Goal: Check status: Check status

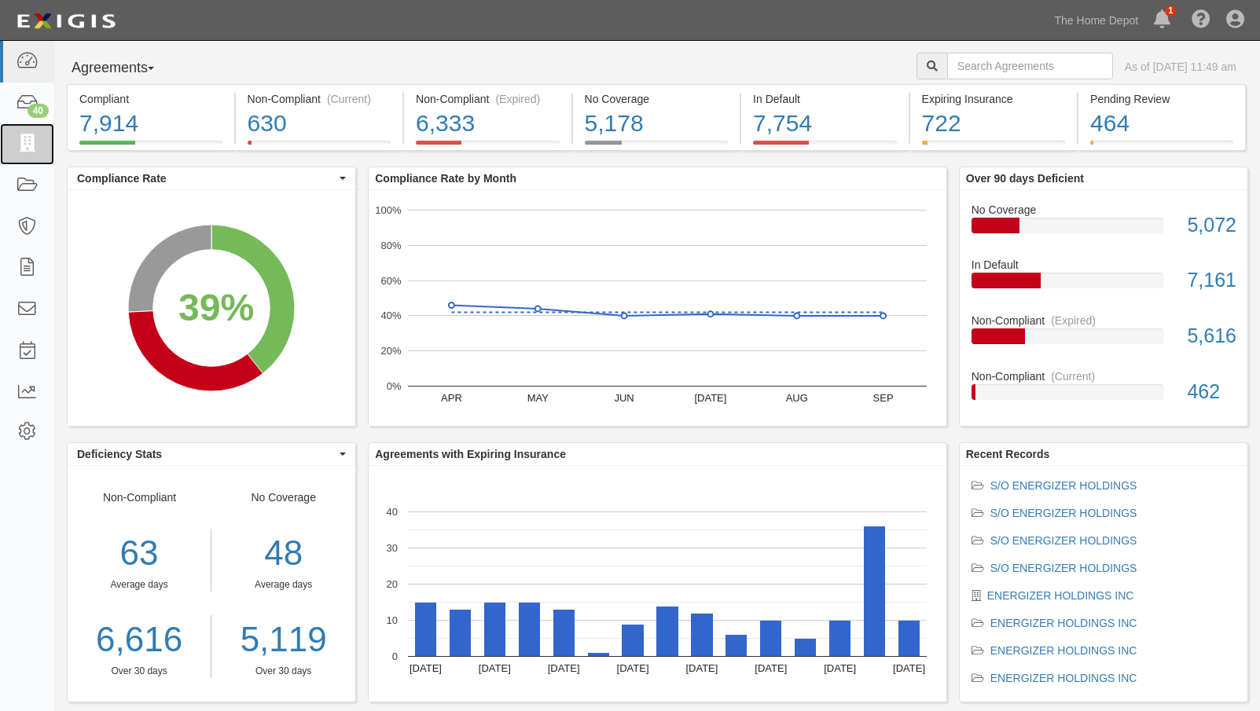
click at [29, 137] on icon at bounding box center [27, 144] width 22 height 18
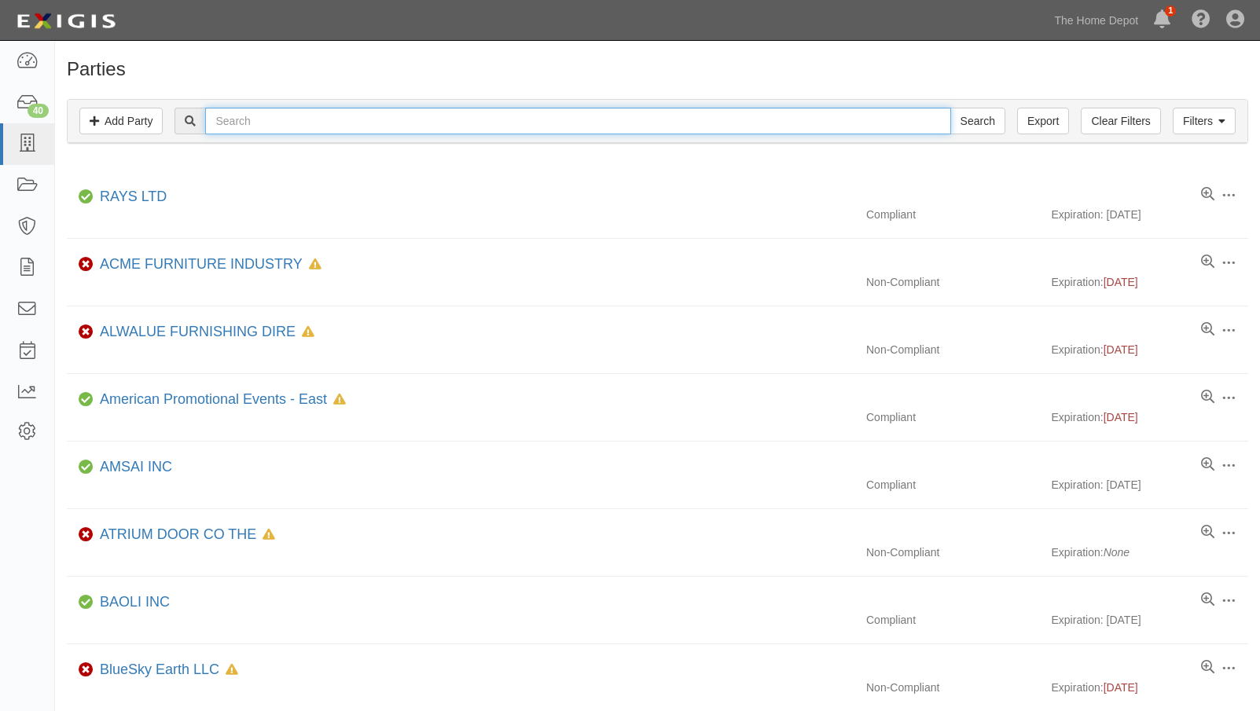
click at [384, 127] on input "text" at bounding box center [577, 121] width 745 height 27
type input "may tru"
click at [950, 108] on input "Search" at bounding box center [977, 121] width 55 height 27
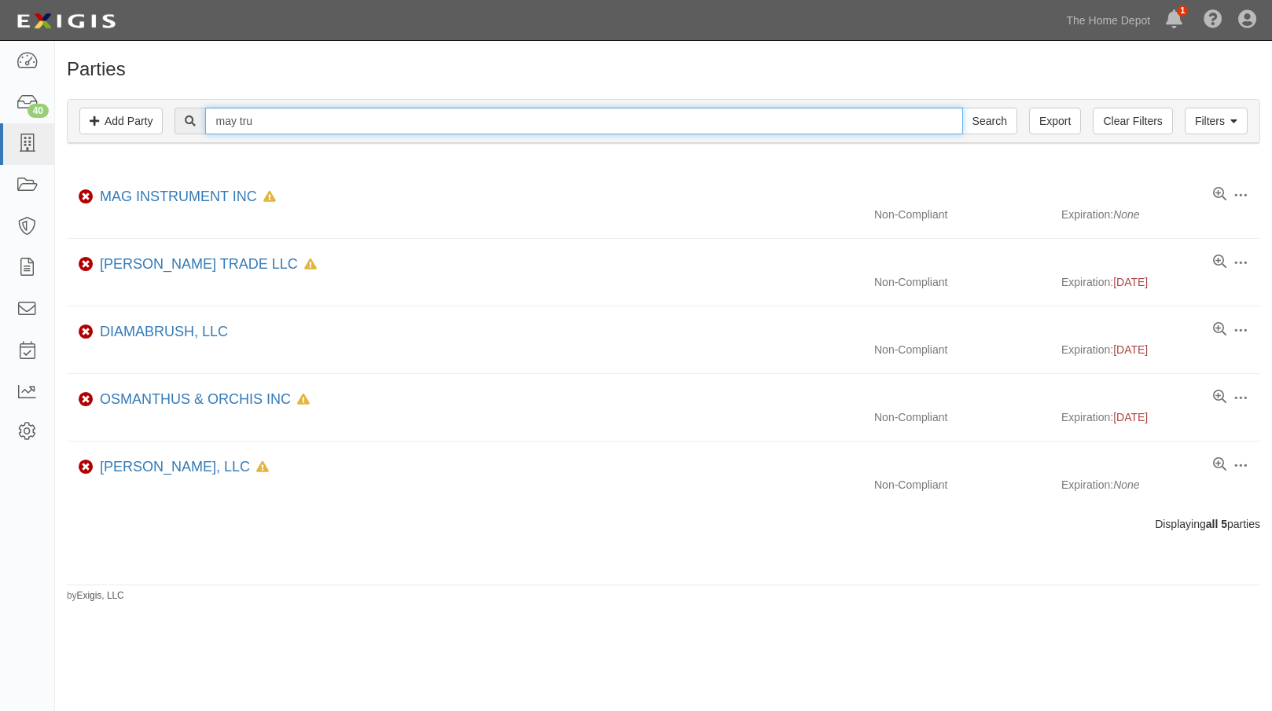
drag, startPoint x: 280, startPoint y: 120, endPoint x: 184, endPoint y: 112, distance: 96.2
click at [184, 112] on div "may tru Search" at bounding box center [596, 121] width 842 height 27
type input "trucking"
click at [962, 108] on input "Search" at bounding box center [989, 121] width 55 height 27
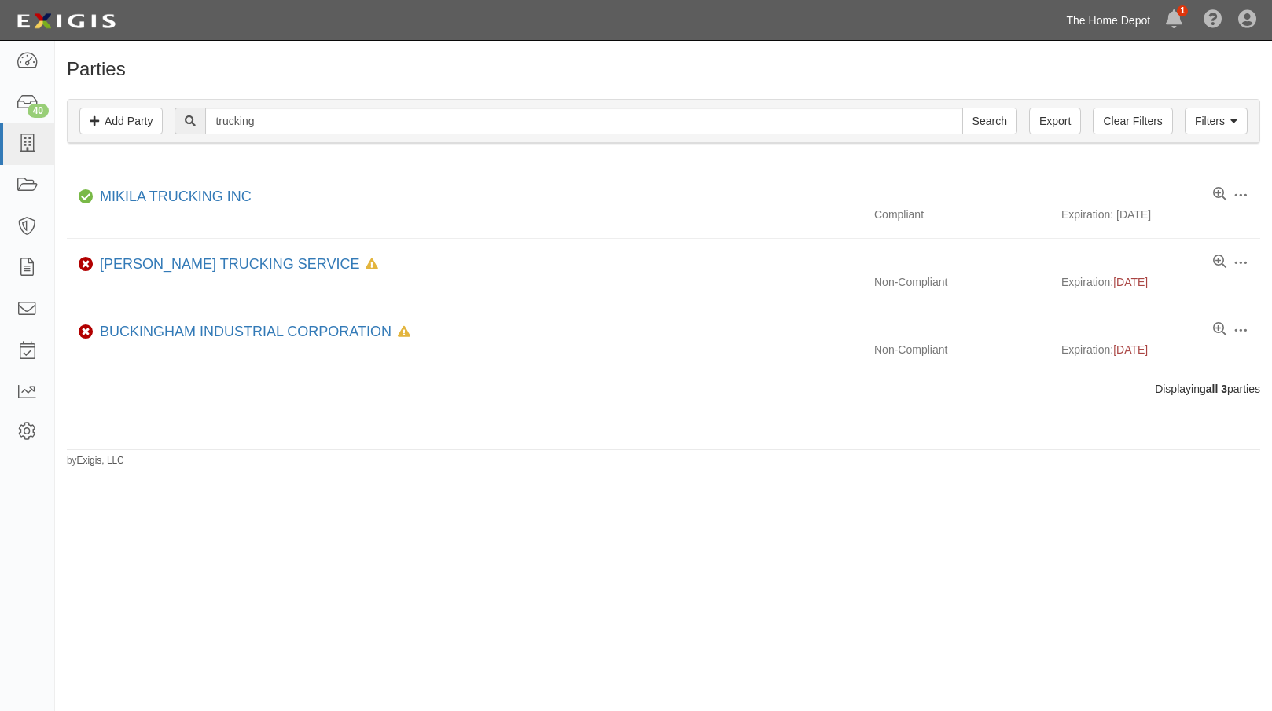
click at [1100, 16] on link "The Home Depot" at bounding box center [1109, 20] width 100 height 31
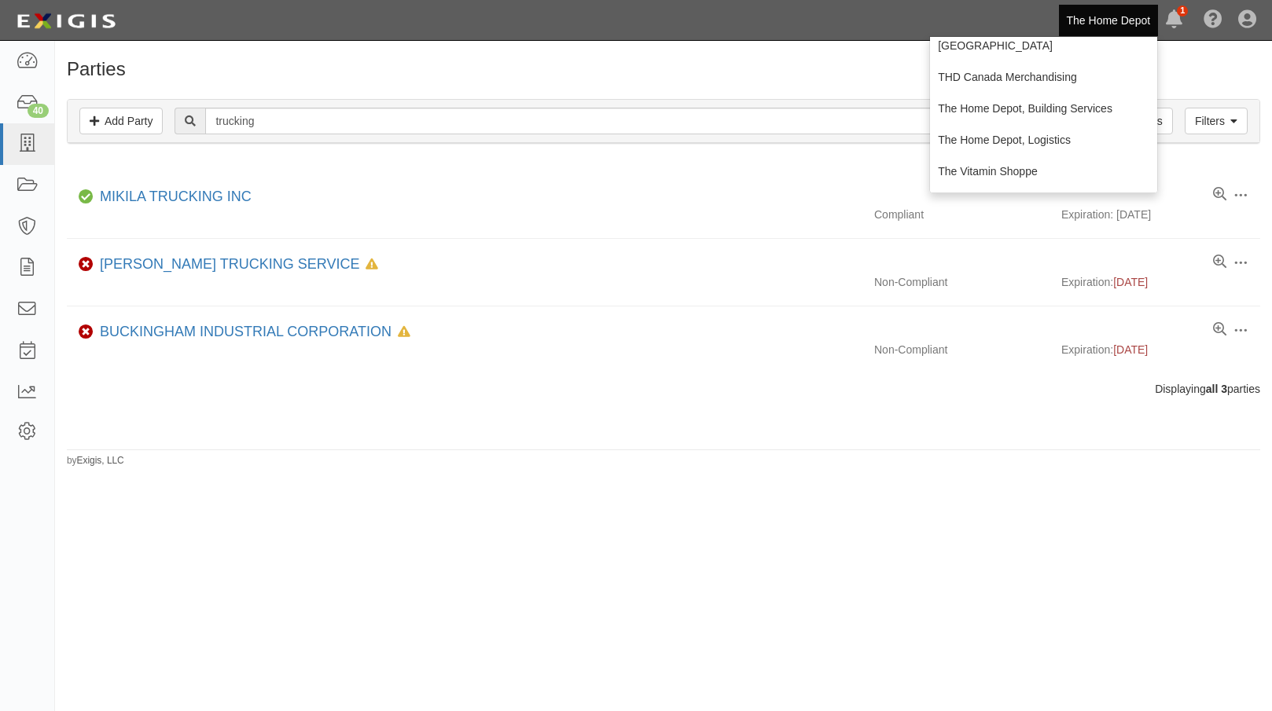
scroll to position [472, 0]
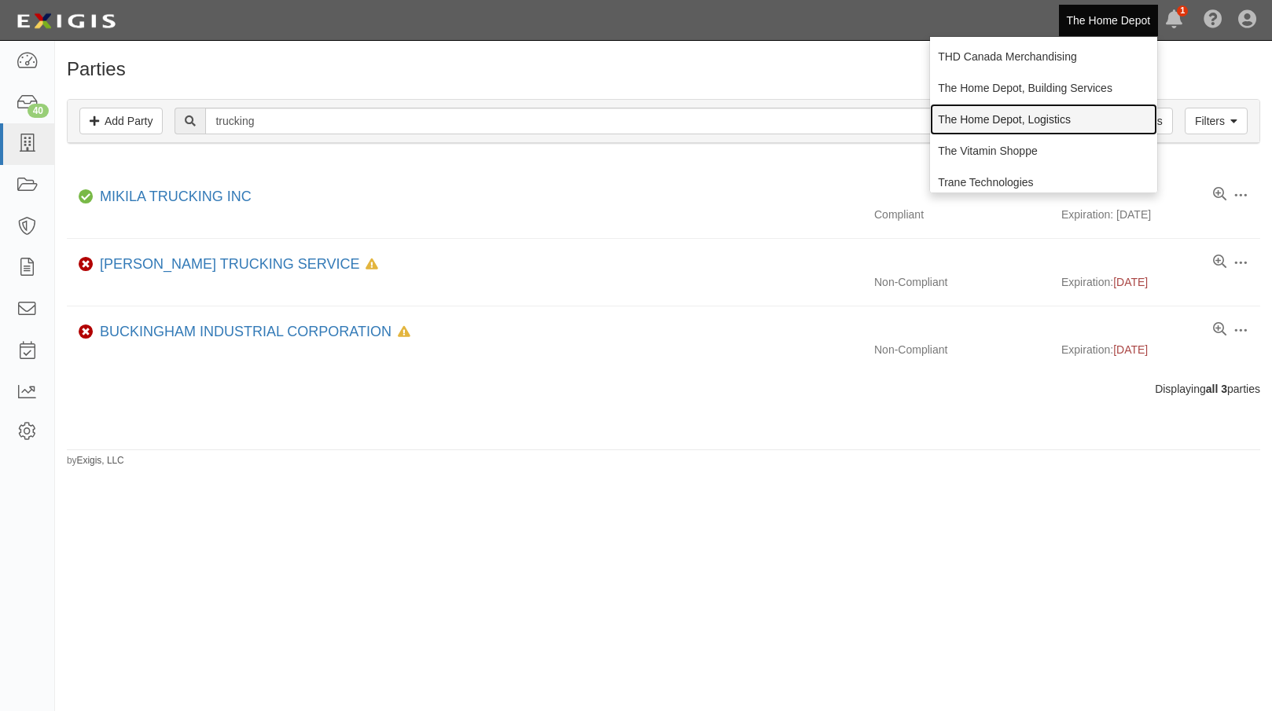
click at [1017, 124] on link "The Home Depot, Logistics" at bounding box center [1043, 119] width 227 height 31
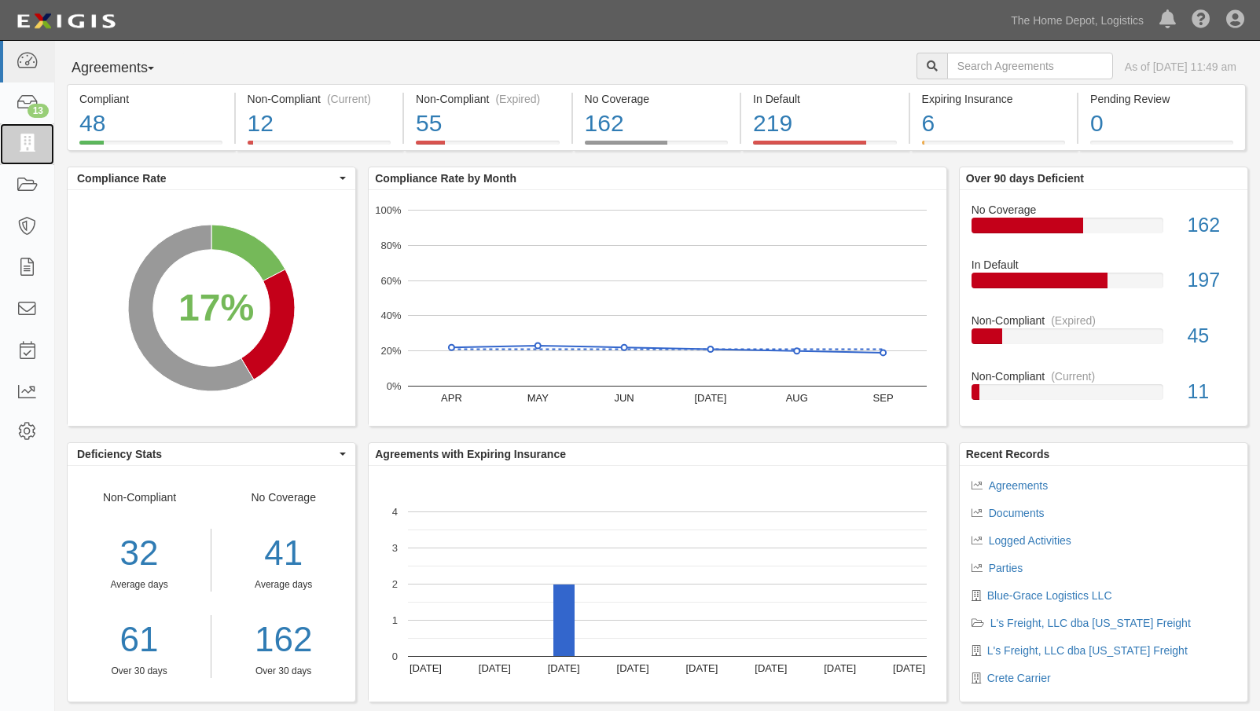
click at [34, 140] on icon at bounding box center [27, 144] width 22 height 18
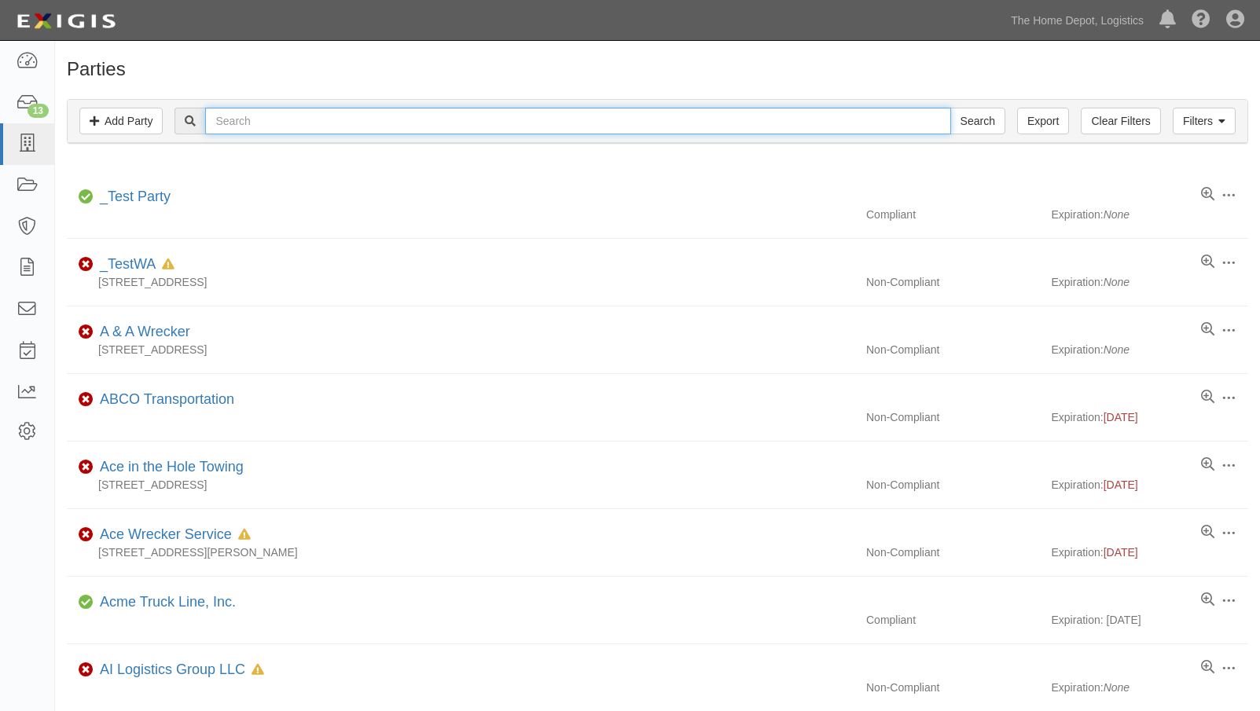
click at [241, 120] on input "text" at bounding box center [577, 121] width 745 height 27
type input "t"
type input "may"
click at [950, 108] on input "Search" at bounding box center [977, 121] width 55 height 27
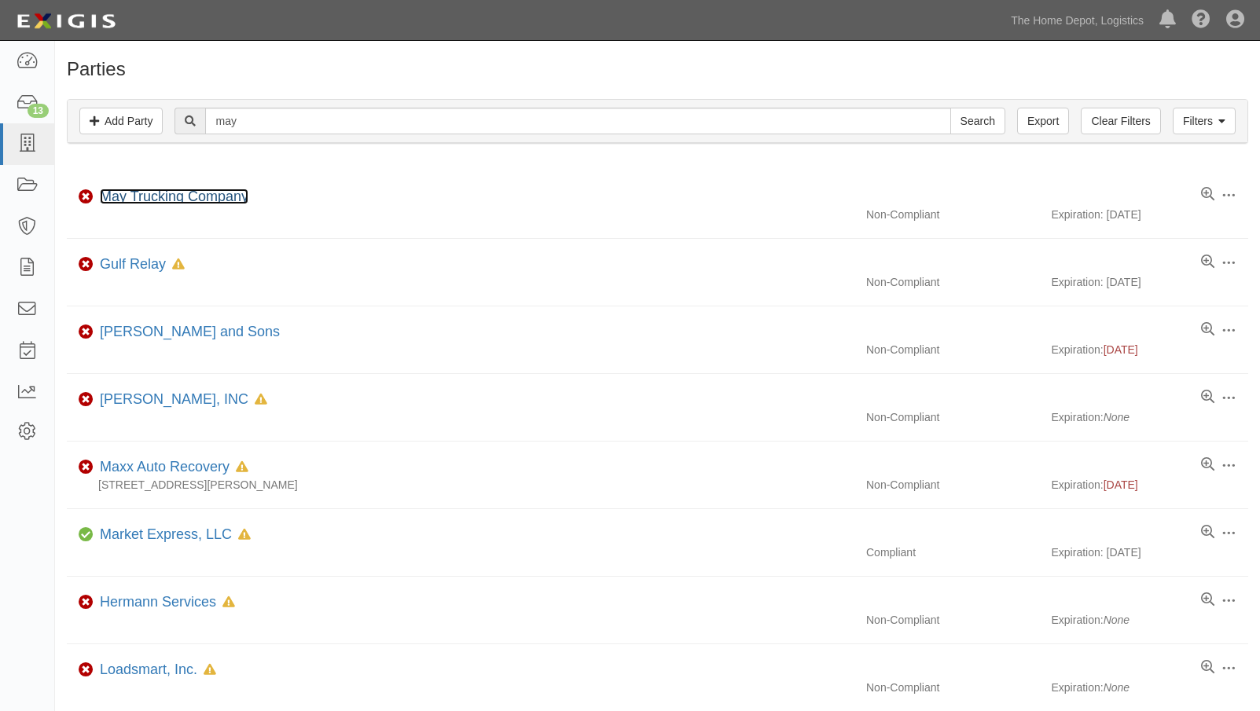
click at [136, 201] on link "May Trucking Company" at bounding box center [174, 197] width 149 height 16
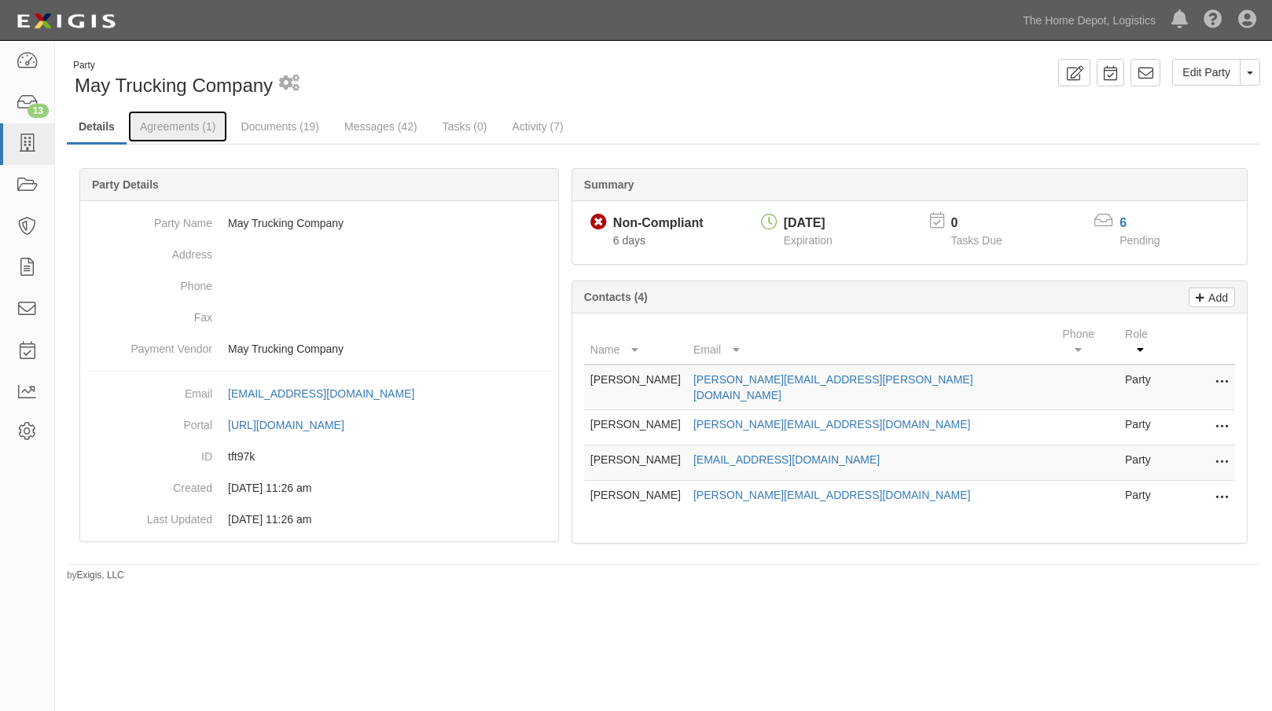
click at [182, 130] on link "Agreements (1)" at bounding box center [177, 126] width 99 height 31
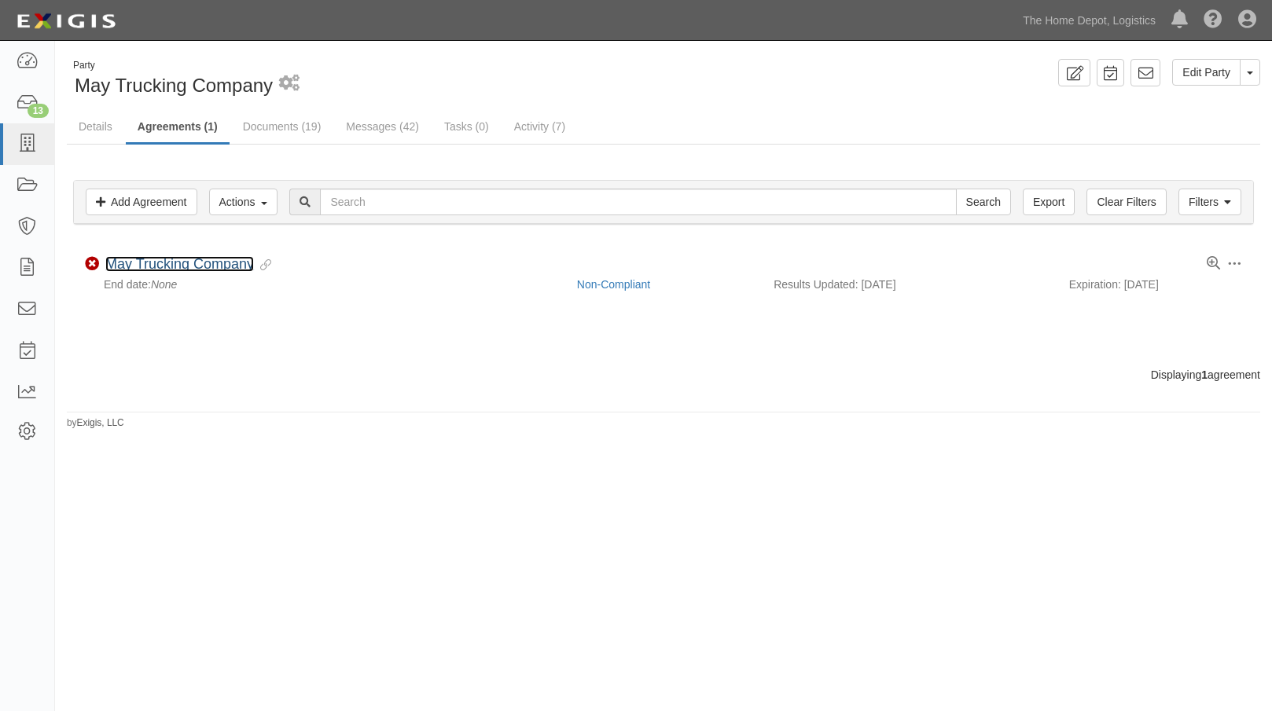
click at [168, 262] on link "May Trucking Company" at bounding box center [179, 264] width 149 height 16
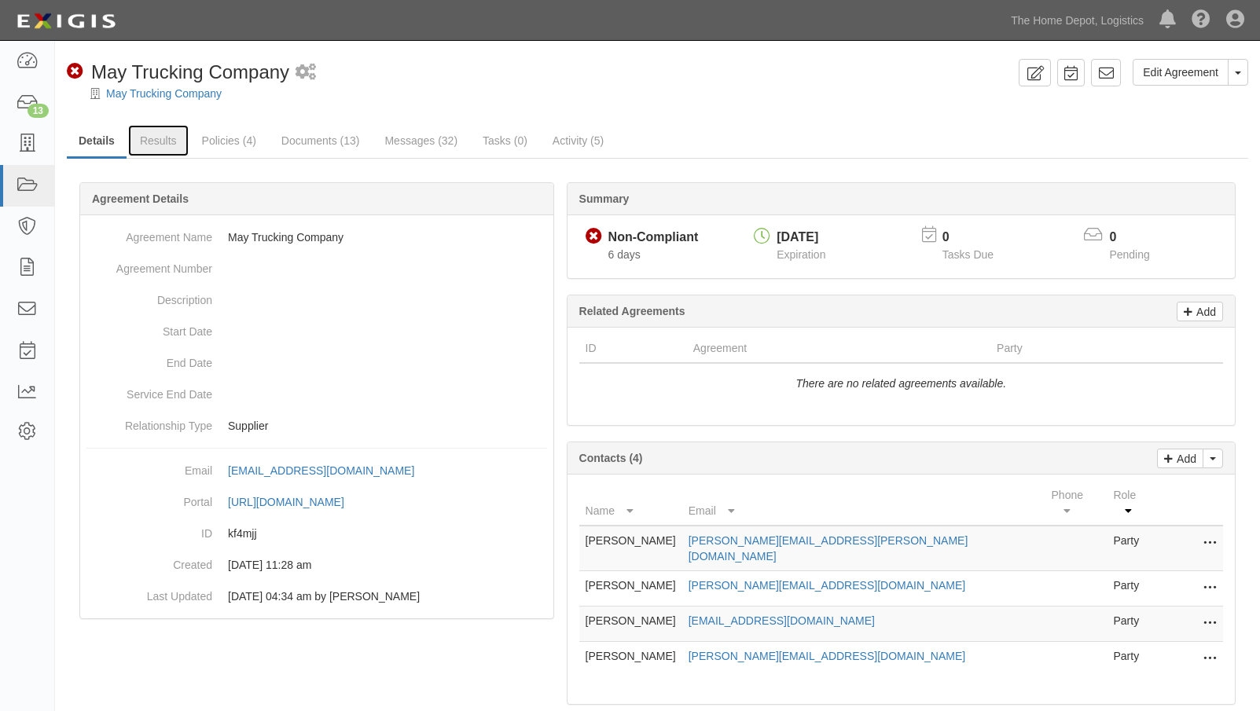
click at [160, 142] on link "Results" at bounding box center [158, 140] width 61 height 31
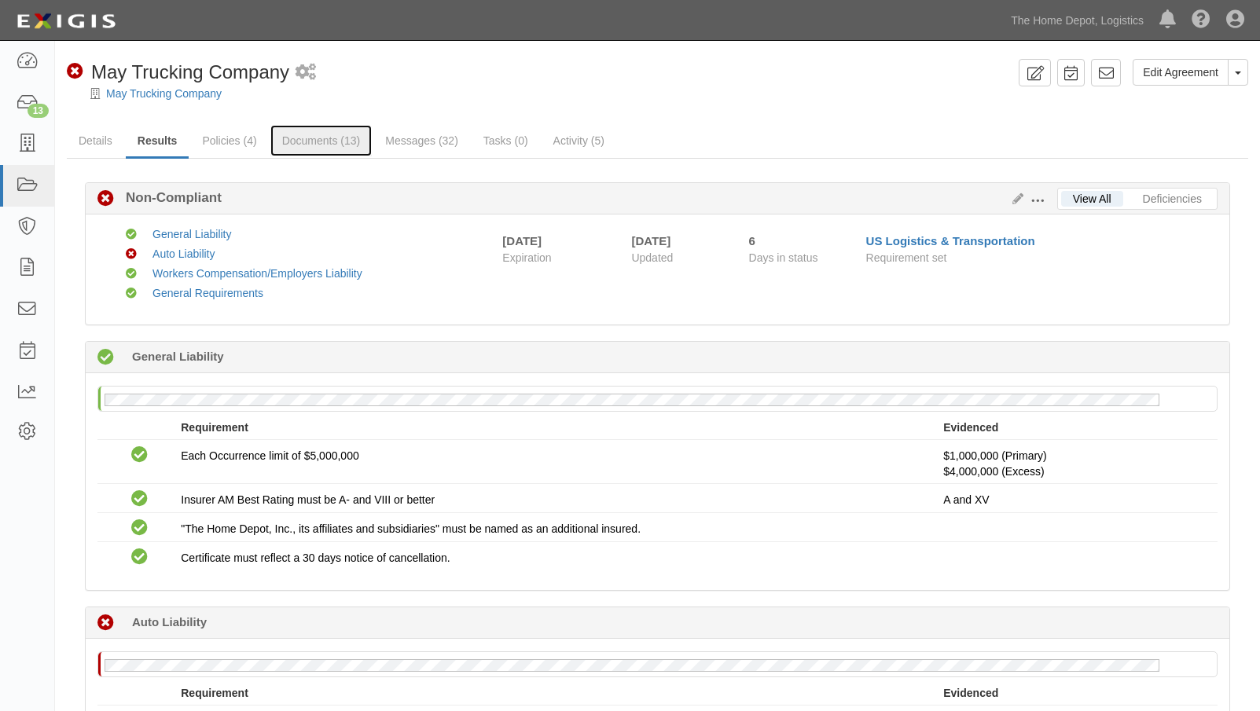
click at [307, 136] on link "Documents (13)" at bounding box center [321, 140] width 102 height 31
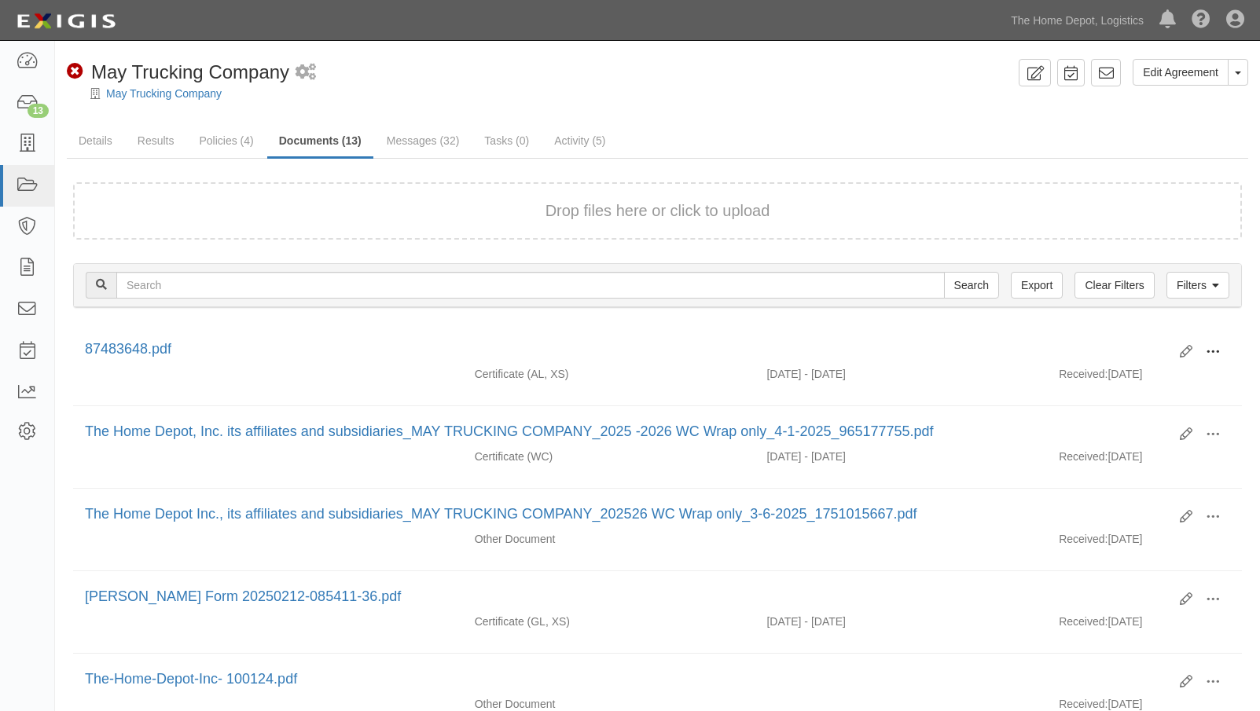
click at [1214, 346] on span at bounding box center [1213, 352] width 14 height 14
click at [925, 383] on div "Certificate (AL, XS) 10/01/2025 - 10/01/2026 Received: 10/01/2025" at bounding box center [657, 378] width 1169 height 24
click at [1214, 351] on span at bounding box center [1213, 352] width 14 height 14
click at [1134, 375] on link "View" at bounding box center [1137, 375] width 124 height 28
click at [163, 134] on link "Results" at bounding box center [156, 140] width 61 height 31
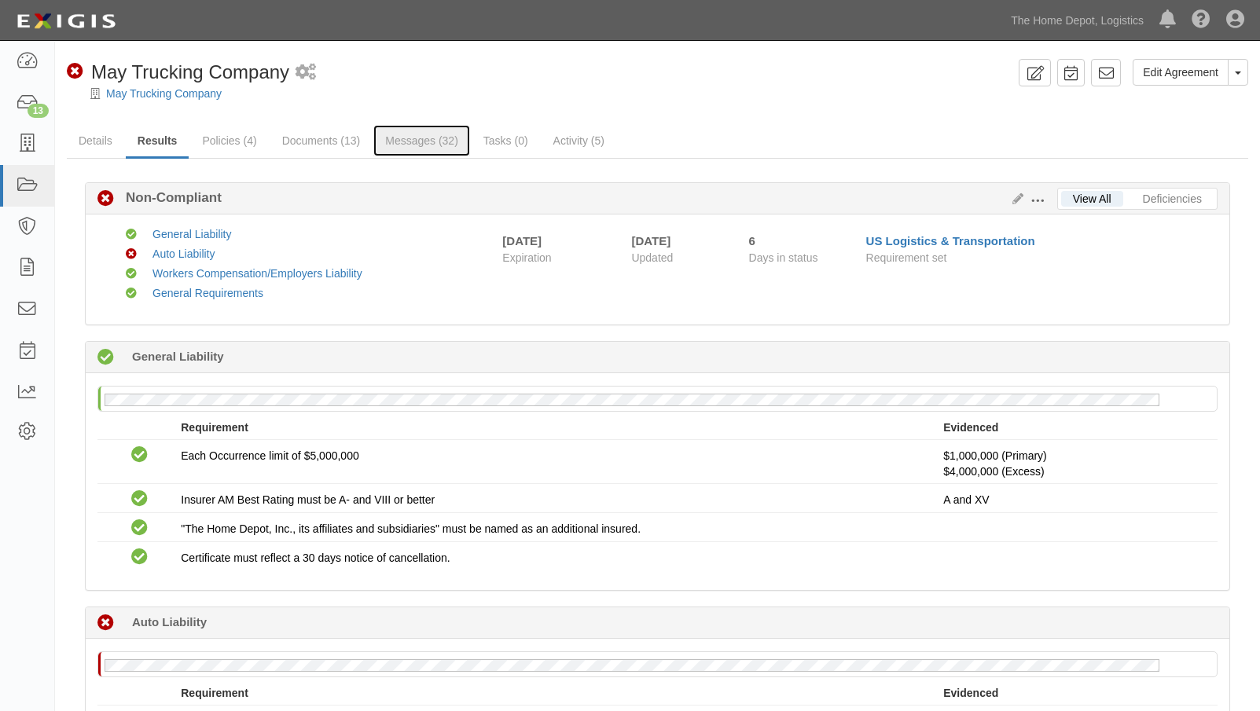
click at [409, 139] on link "Messages (32)" at bounding box center [421, 140] width 97 height 31
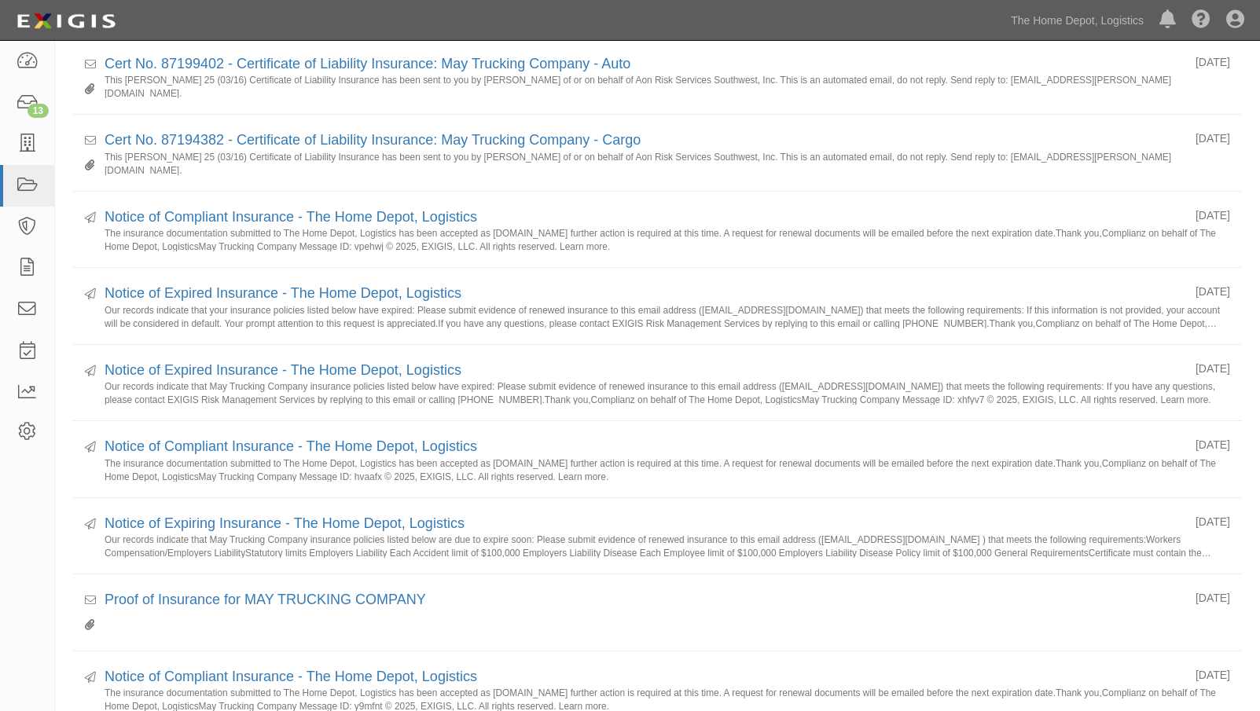
scroll to position [708, 0]
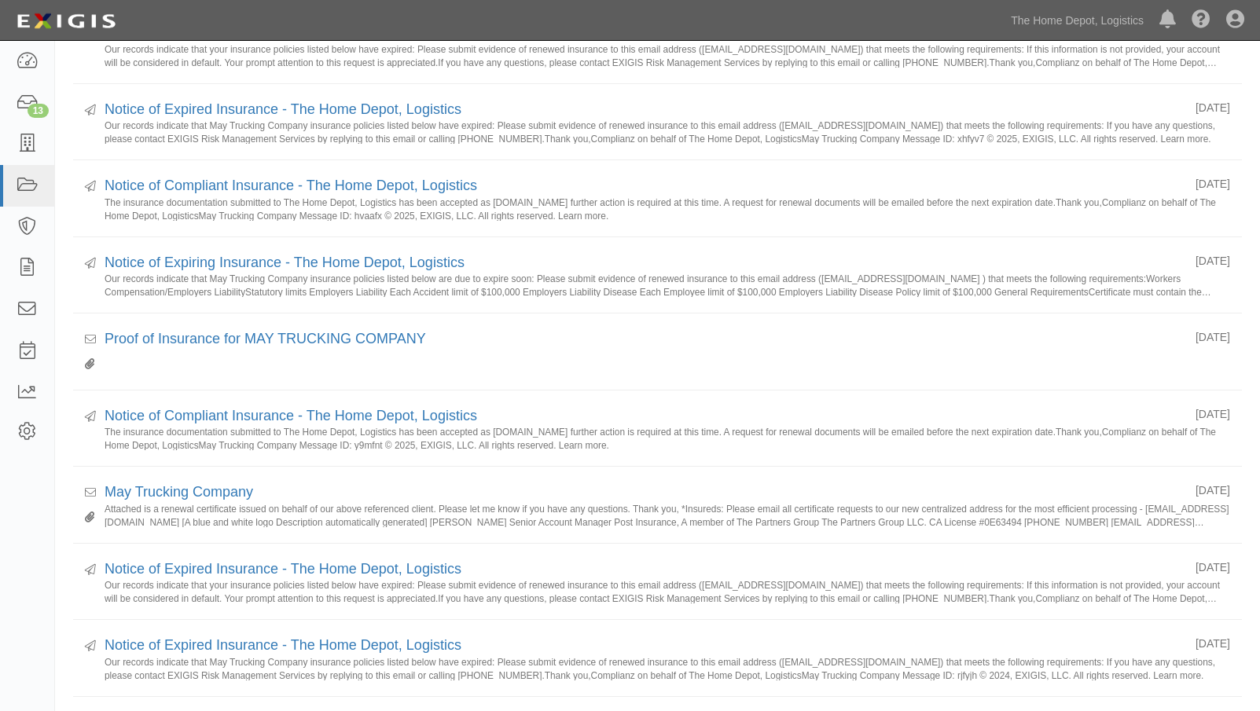
click at [603, 367] on small at bounding box center [668, 362] width 1126 height 24
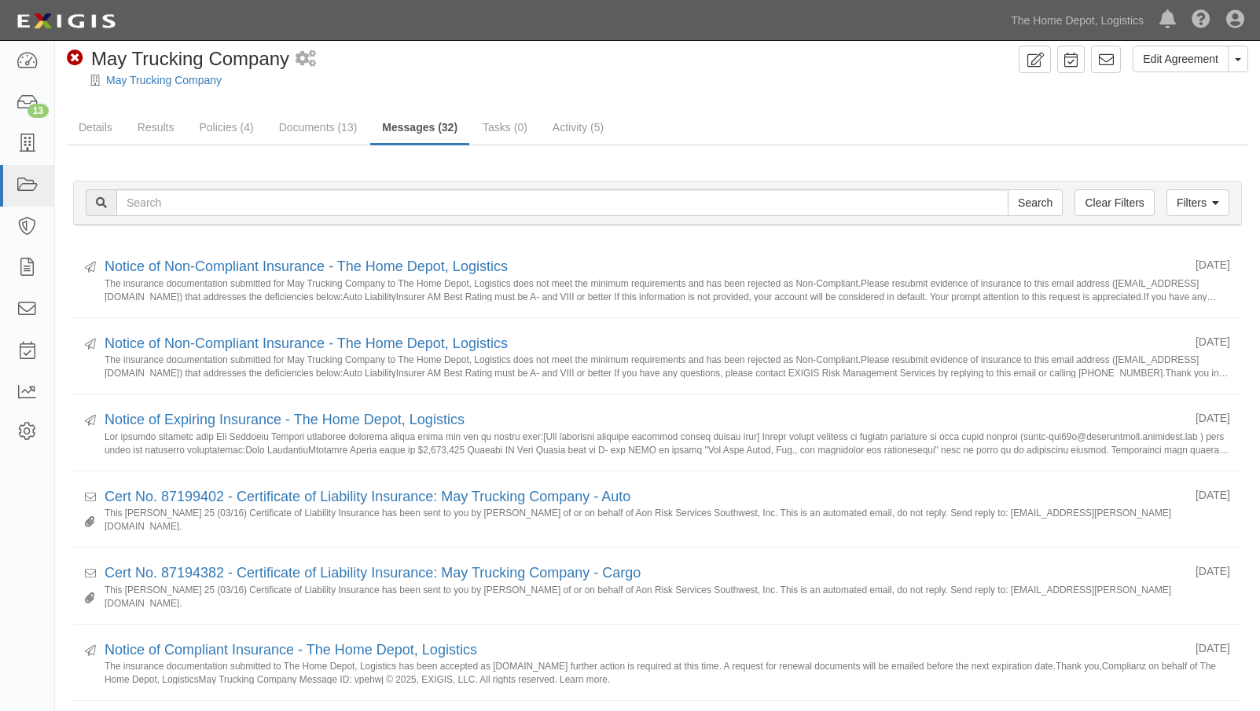
scroll to position [0, 0]
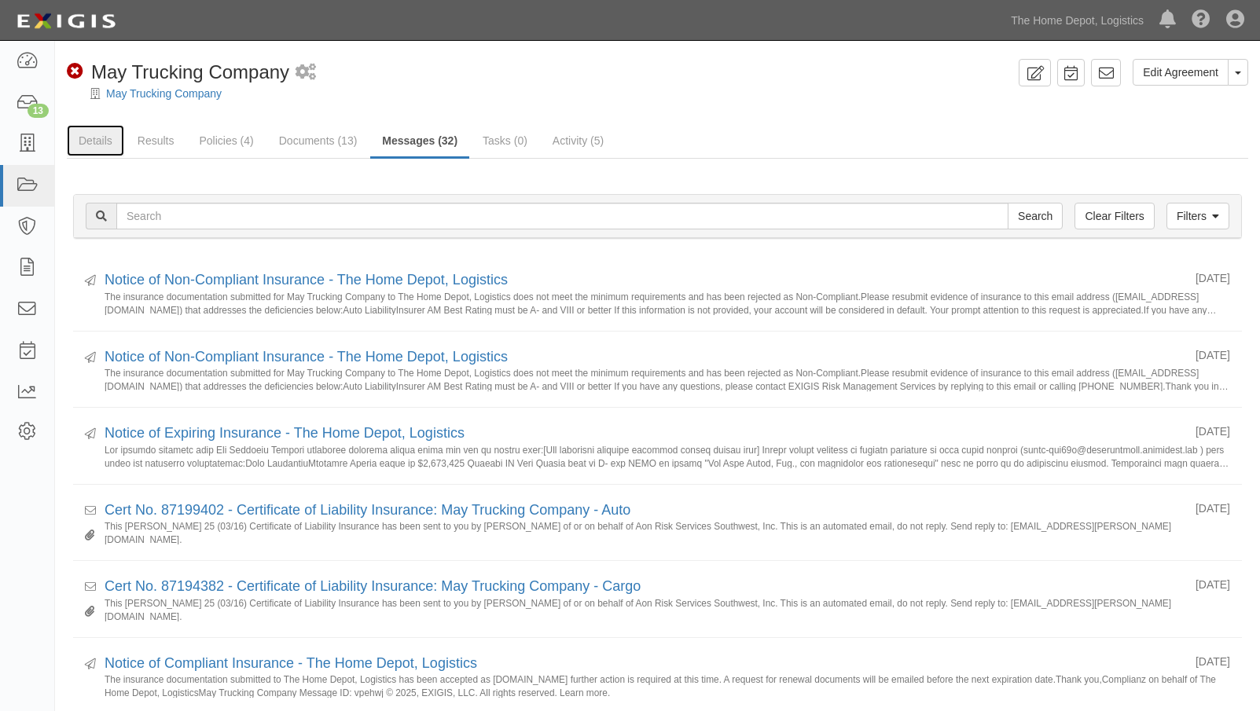
click at [95, 134] on link "Details" at bounding box center [95, 140] width 57 height 31
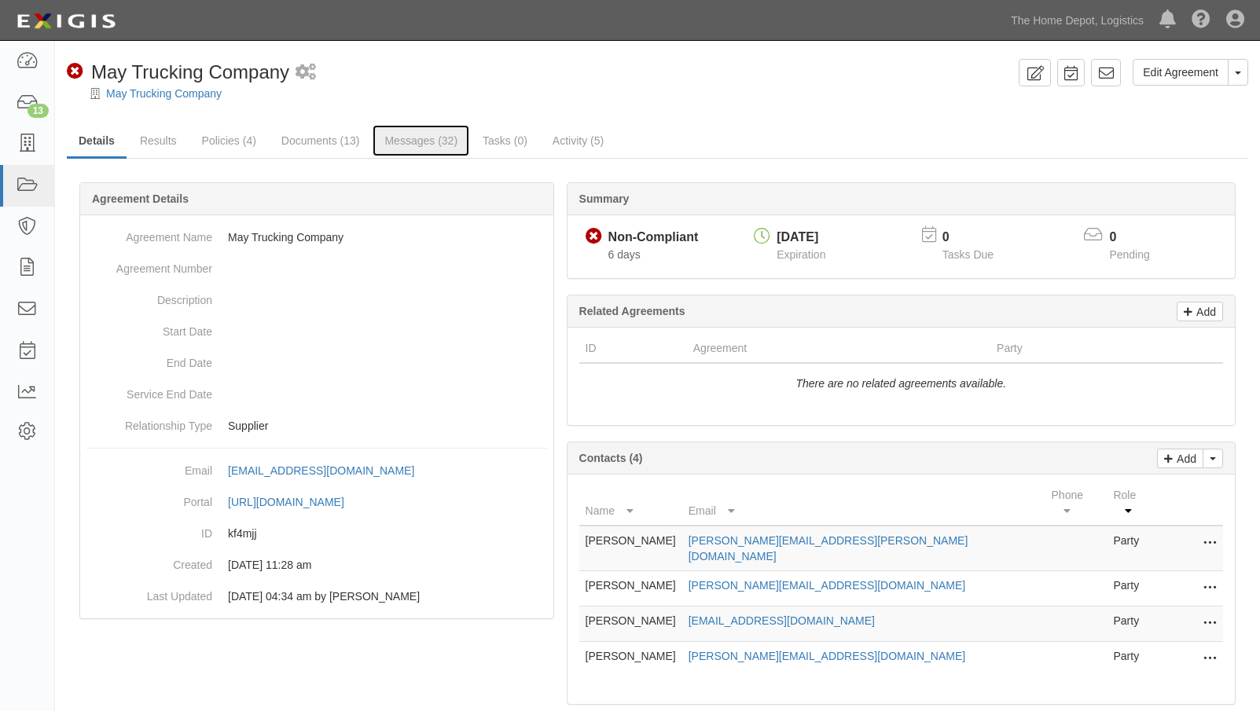
click at [386, 138] on link "Messages (32)" at bounding box center [421, 140] width 97 height 31
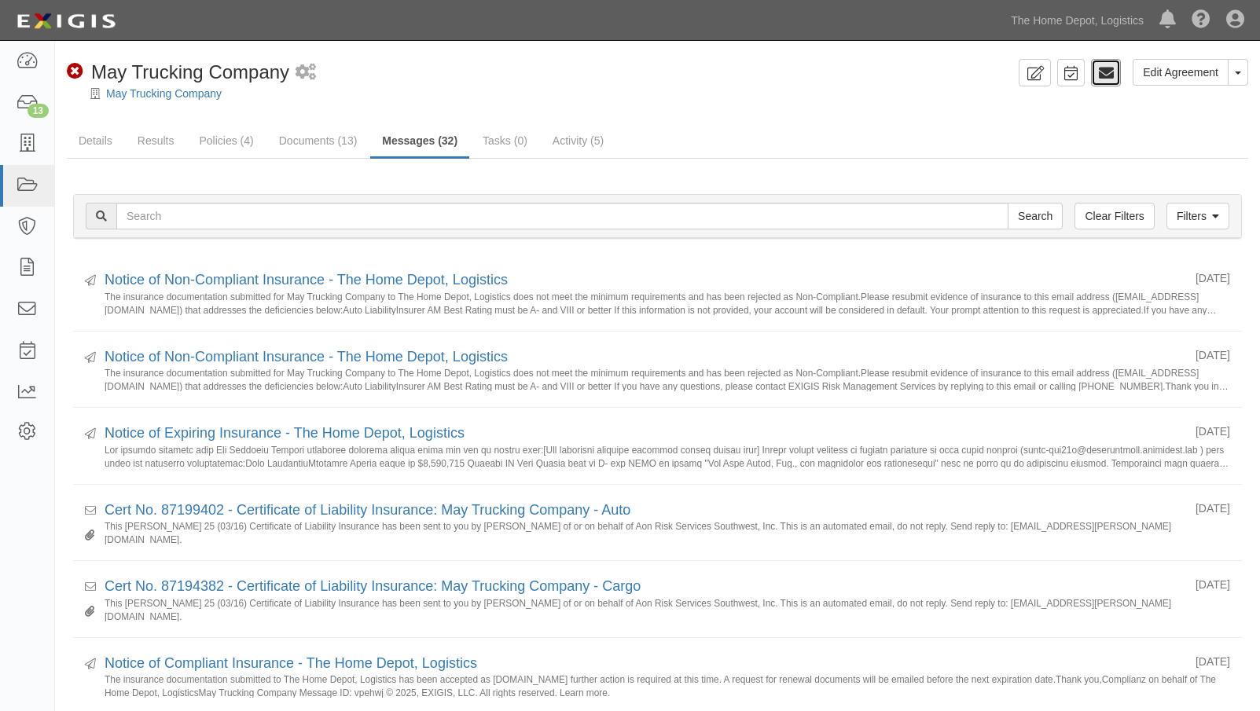
click at [1097, 74] on link at bounding box center [1106, 73] width 30 height 28
click at [331, 138] on link "Documents (13)" at bounding box center [318, 140] width 102 height 31
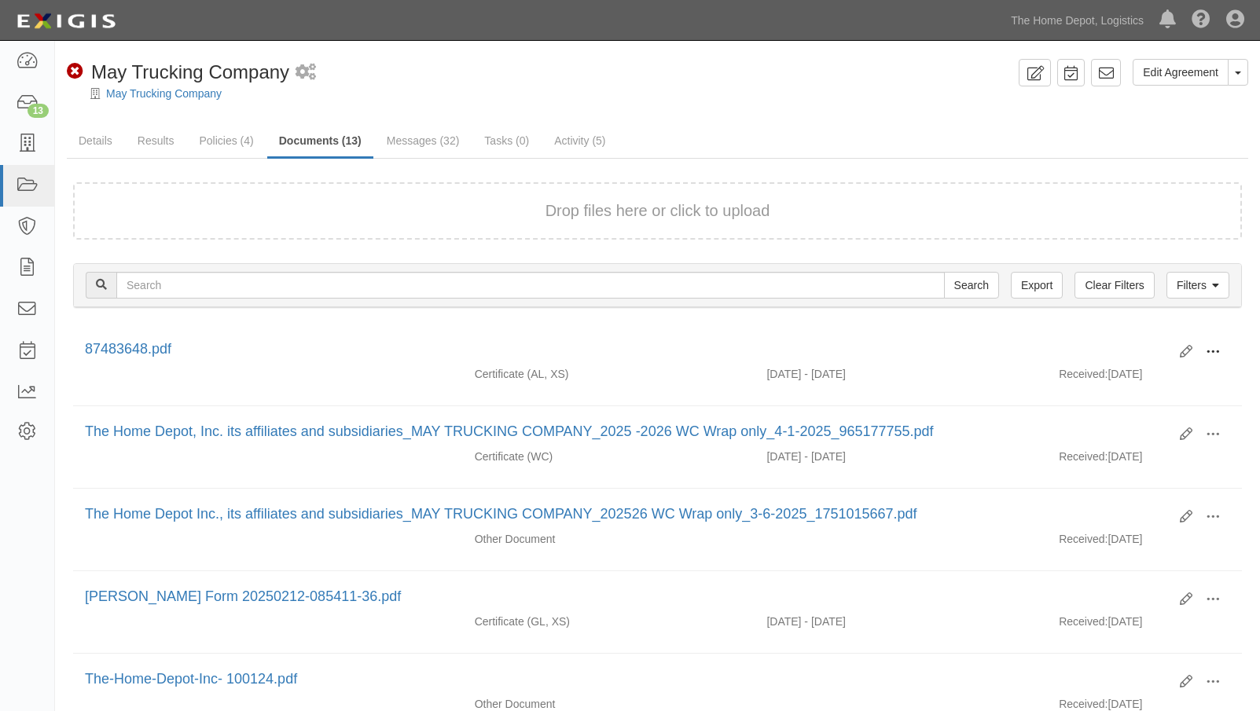
click at [1218, 350] on span at bounding box center [1213, 352] width 14 height 14
click at [1121, 370] on link "View" at bounding box center [1137, 375] width 124 height 28
click at [96, 146] on link "Details" at bounding box center [95, 140] width 57 height 31
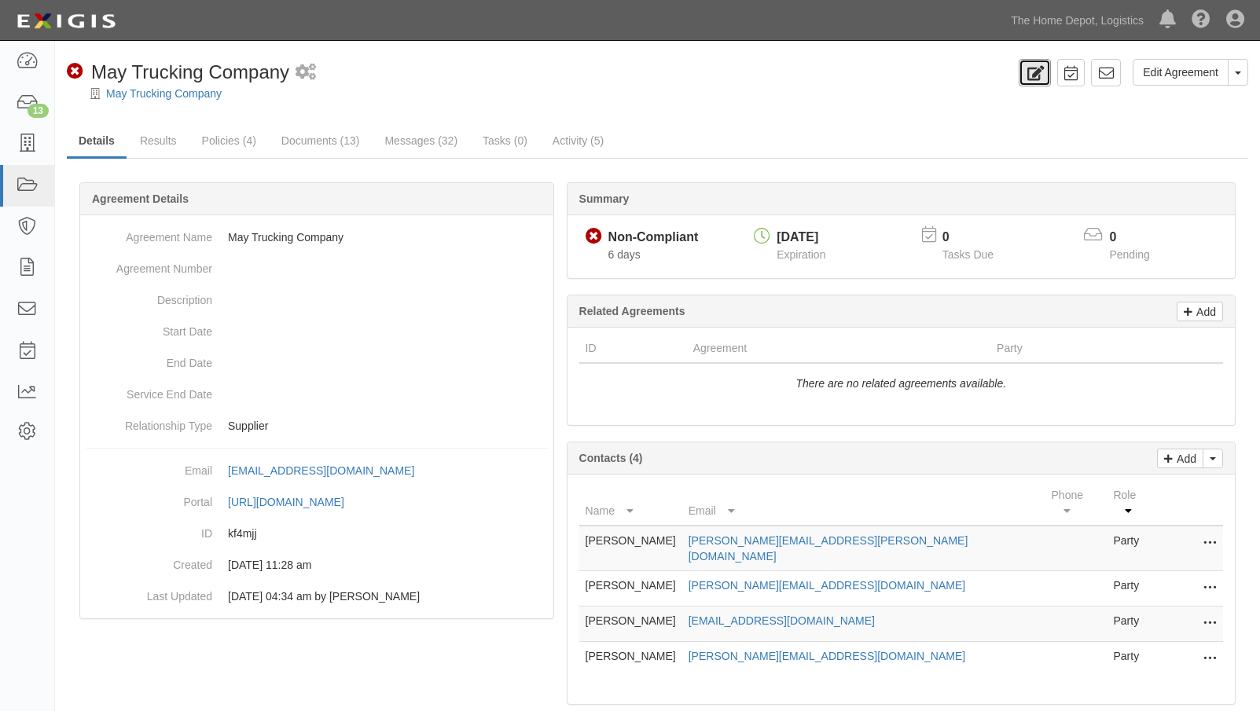
click at [1035, 74] on icon at bounding box center [1035, 73] width 18 height 15
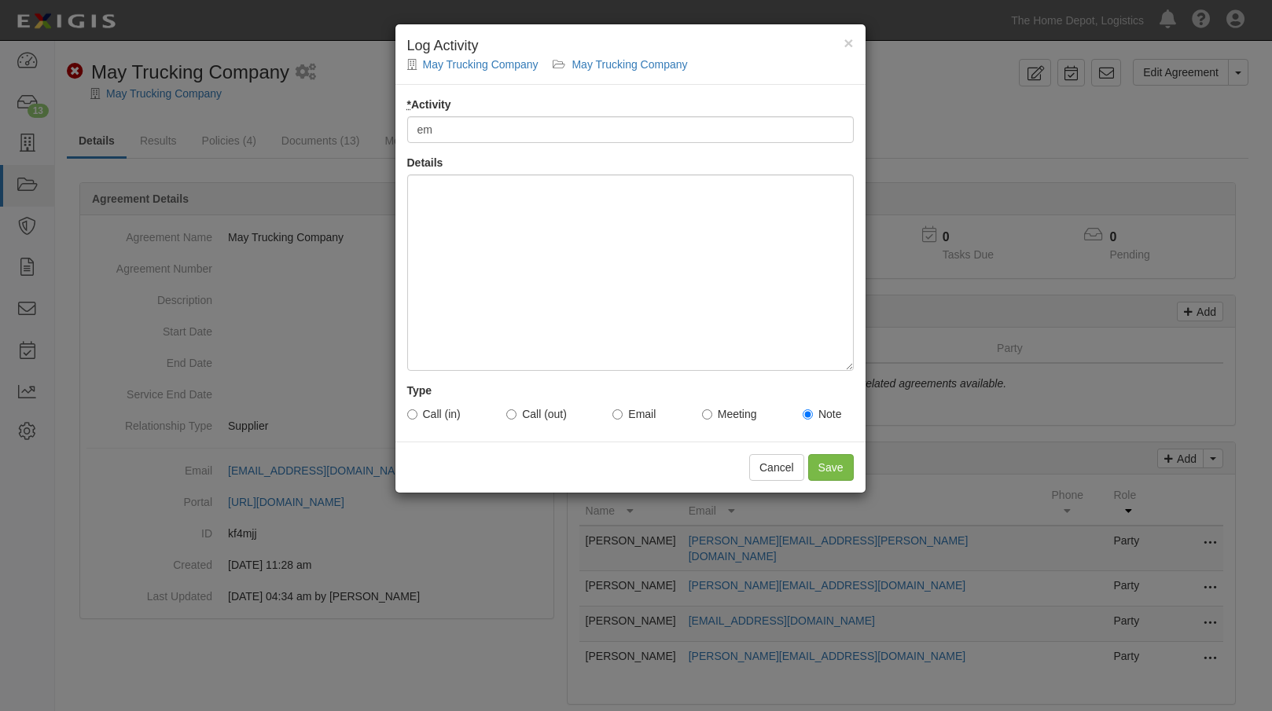
type input "email sent"
click at [623, 410] on input "Email" at bounding box center [617, 415] width 10 height 10
radio input "true"
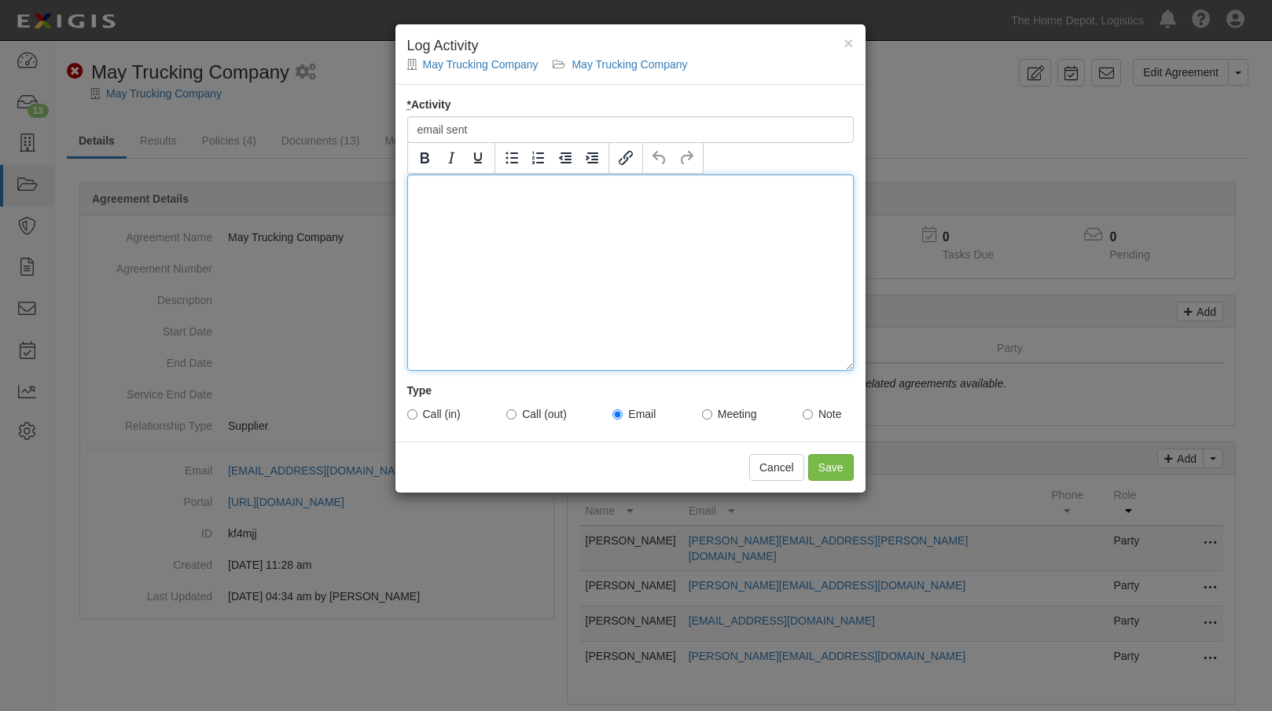
click at [429, 193] on div at bounding box center [630, 273] width 447 height 197
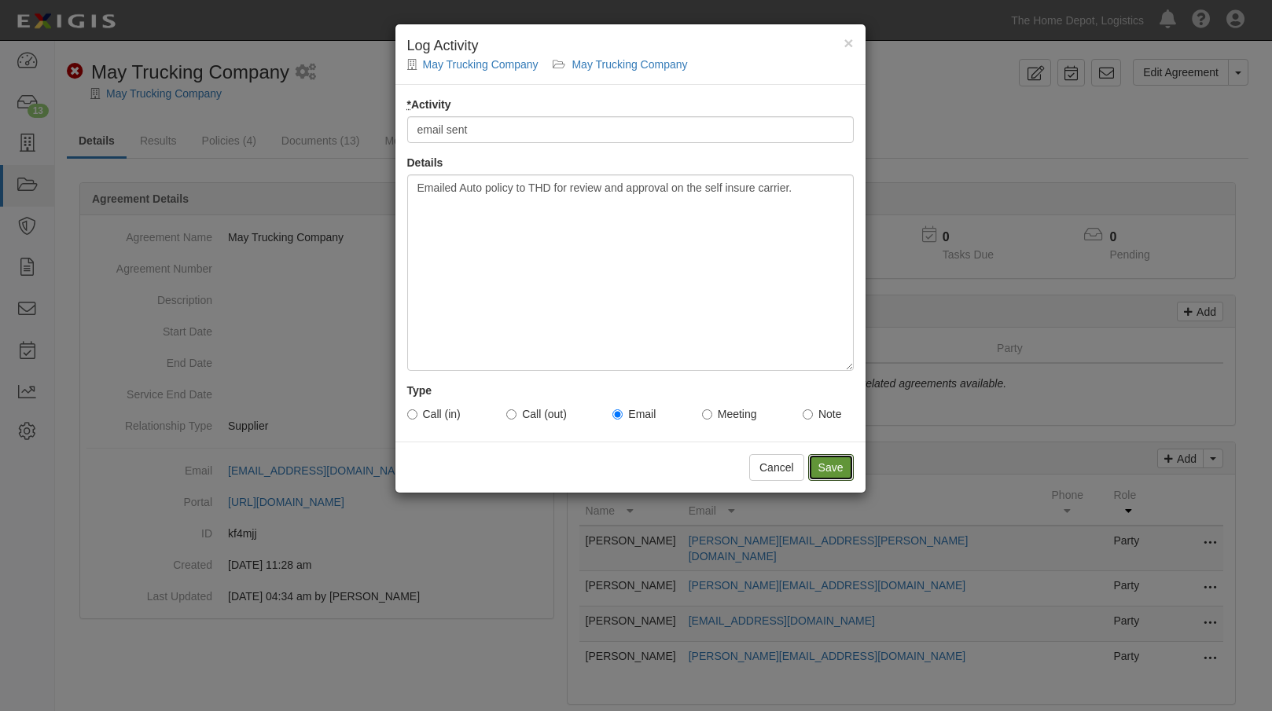
click at [826, 459] on input "Save" at bounding box center [831, 467] width 46 height 27
